Goal: Contribute content: Add original content to the website for others to see

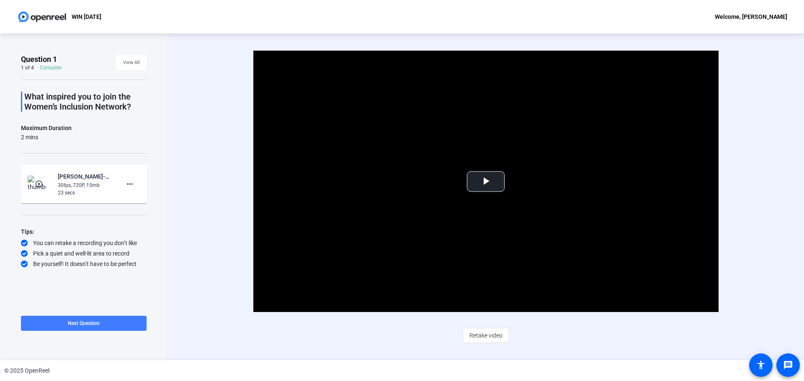
click at [109, 318] on span at bounding box center [84, 324] width 126 height 20
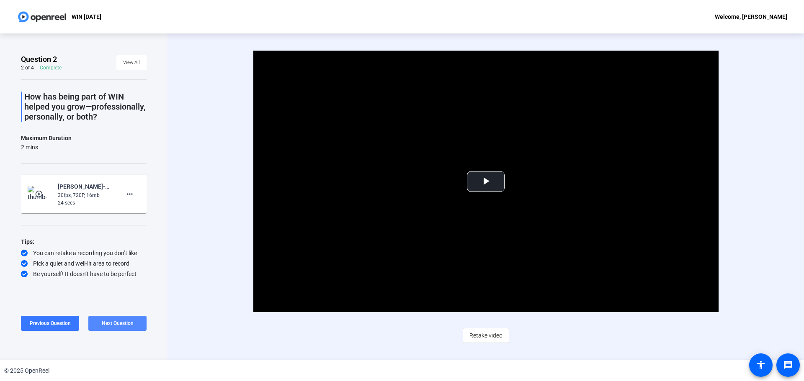
click at [109, 318] on span at bounding box center [117, 324] width 58 height 20
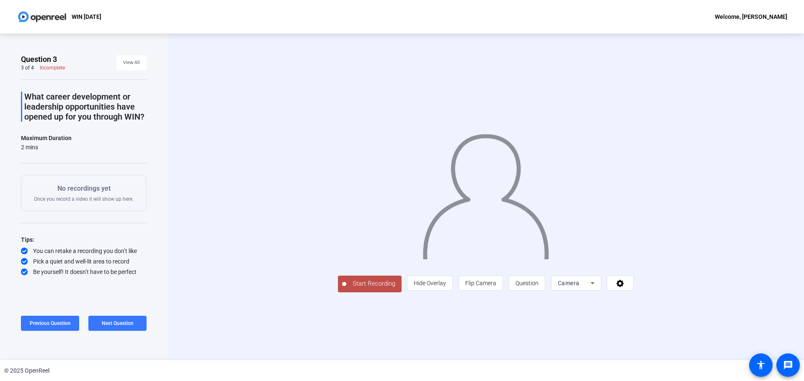
click at [346, 289] on span "Start Recording" at bounding box center [373, 284] width 55 height 10
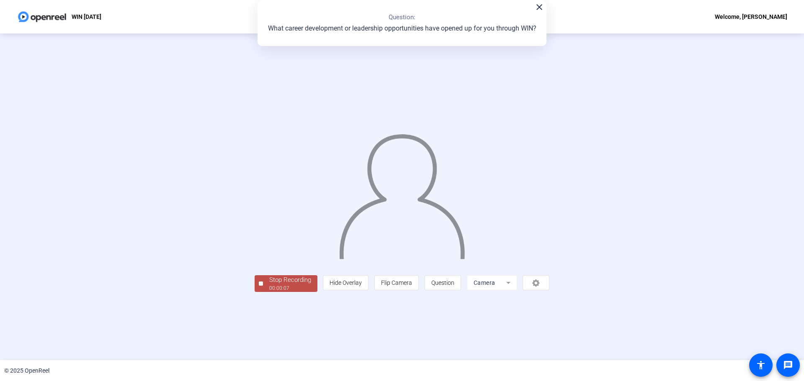
click at [269, 285] on div "Stop Recording" at bounding box center [290, 281] width 42 height 10
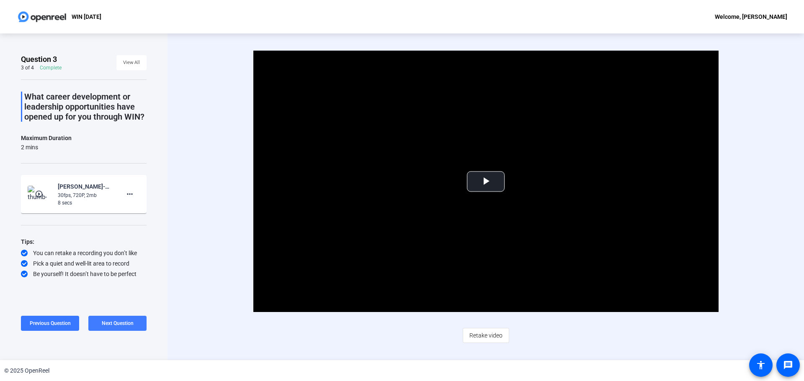
click at [137, 322] on span at bounding box center [117, 324] width 58 height 20
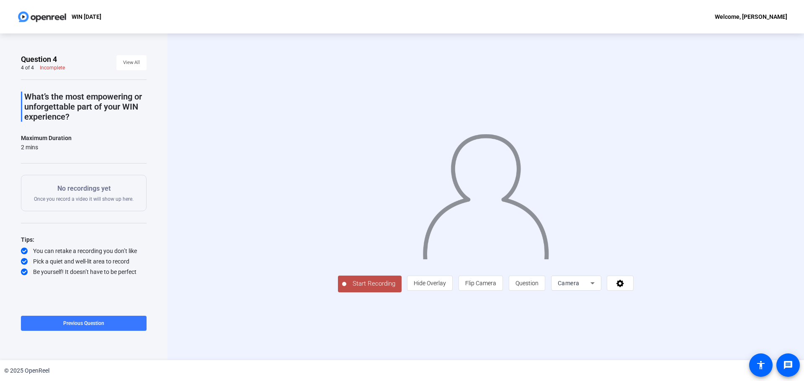
click at [346, 289] on span "Start Recording" at bounding box center [373, 284] width 55 height 10
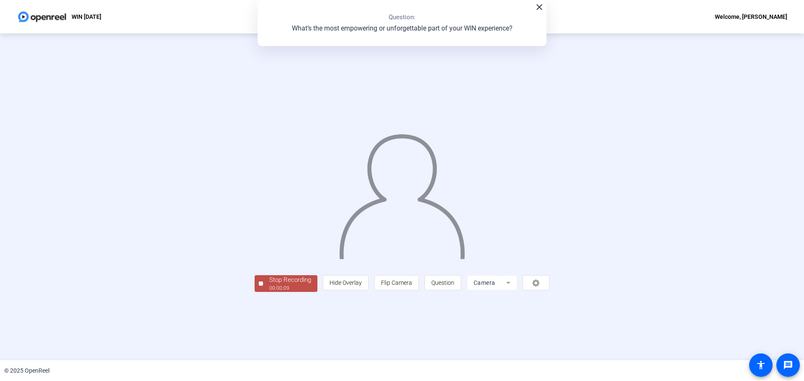
click at [269, 292] on div "00:00:09" at bounding box center [290, 289] width 42 height 8
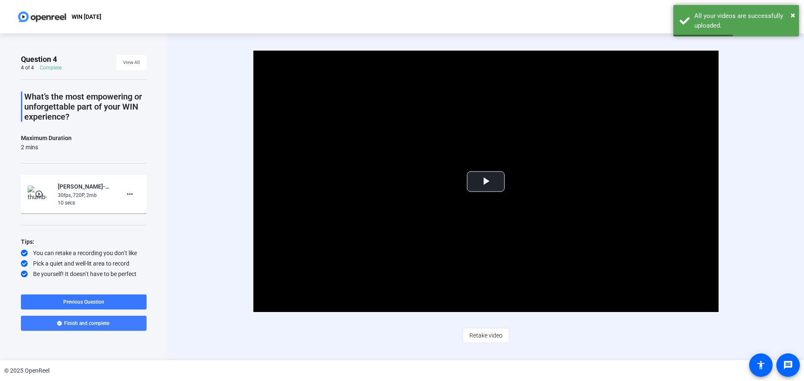
click at [113, 323] on span at bounding box center [84, 324] width 126 height 20
